Goal: Obtain resource: Obtain resource

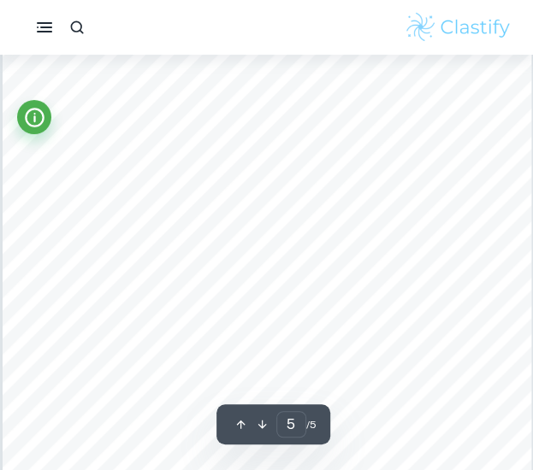
scroll to position [3245, 0]
type input "1"
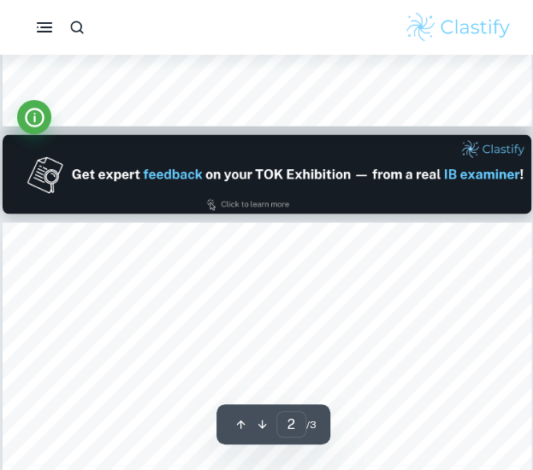
type input "1"
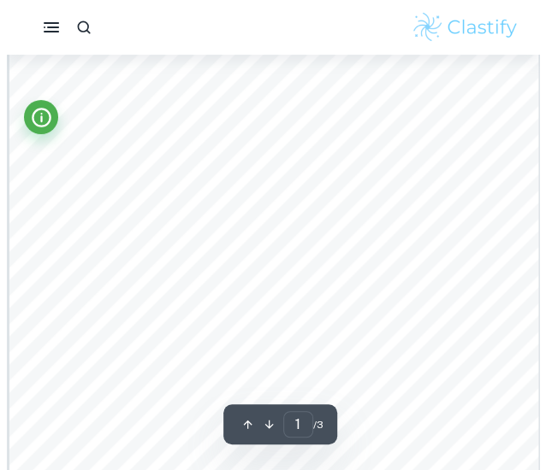
scroll to position [0, 0]
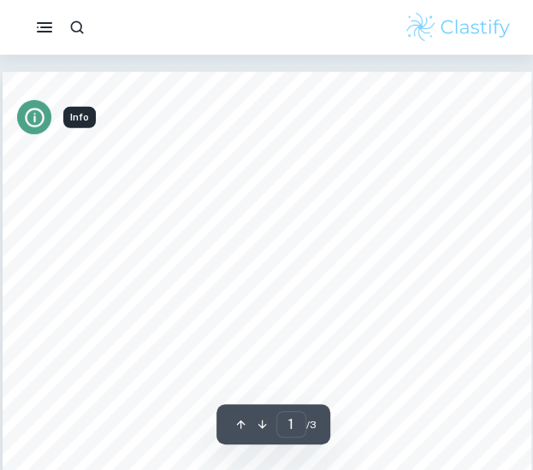
click at [30, 121] on icon "Info" at bounding box center [34, 117] width 23 height 23
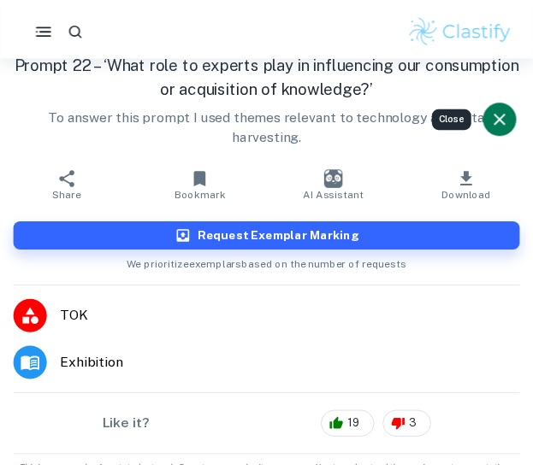
scroll to position [18, 0]
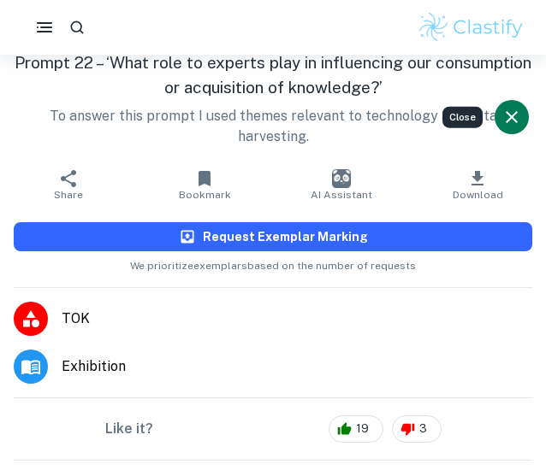
click at [256, 240] on h6 "Request Exemplar Marking" at bounding box center [285, 237] width 165 height 19
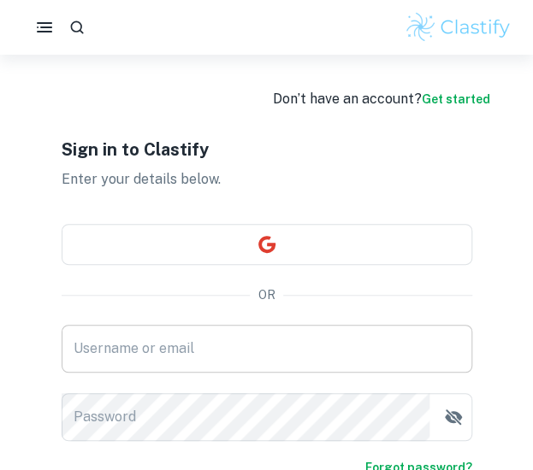
type input "[EMAIL_ADDRESS][DOMAIN_NAME]"
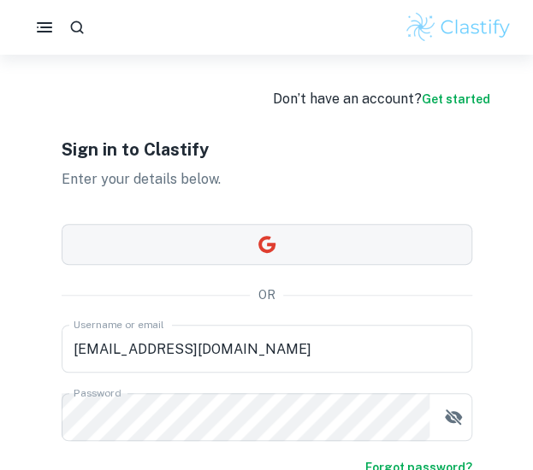
scroll to position [147, 0]
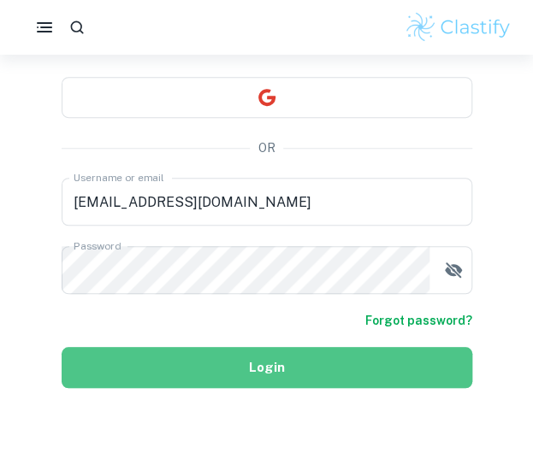
click at [245, 370] on button "Login" at bounding box center [267, 367] width 411 height 41
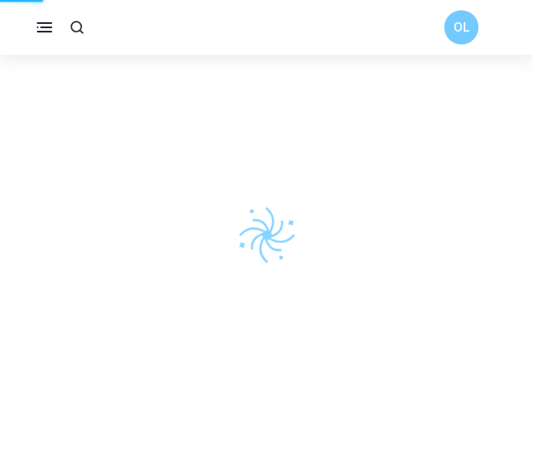
scroll to position [55, 0]
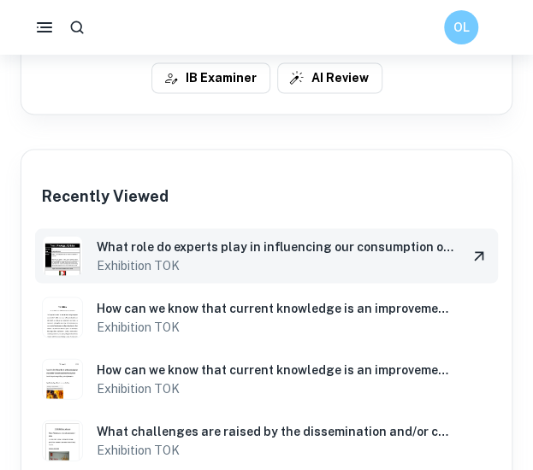
scroll to position [691, 0]
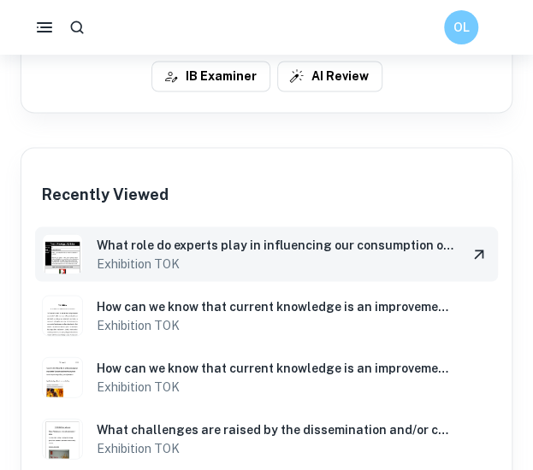
click at [217, 248] on h6 "What role do experts play in influencing our consumption or acquisition of know…" at bounding box center [275, 244] width 357 height 19
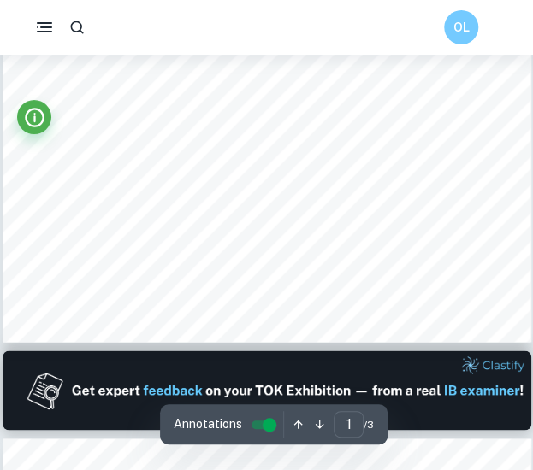
scroll to position [476, 0]
